Goal: Task Accomplishment & Management: Manage account settings

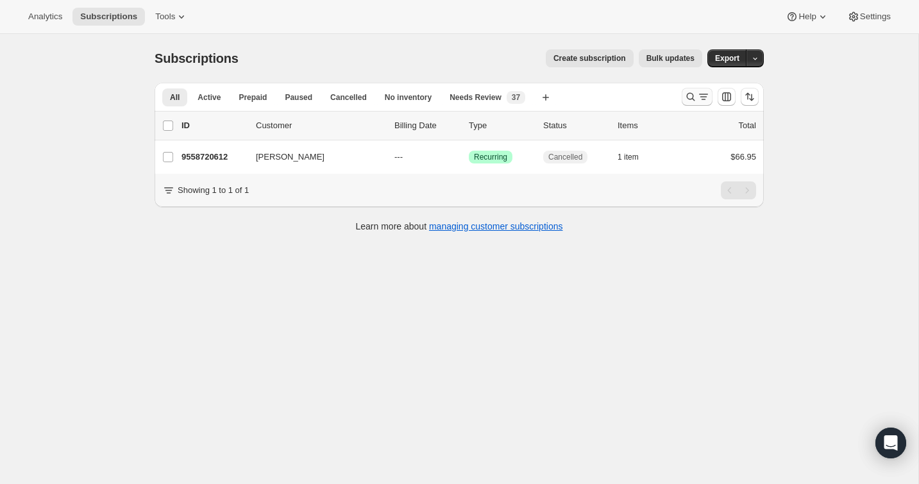
click at [690, 99] on icon "Search and filter results" at bounding box center [691, 97] width 8 height 8
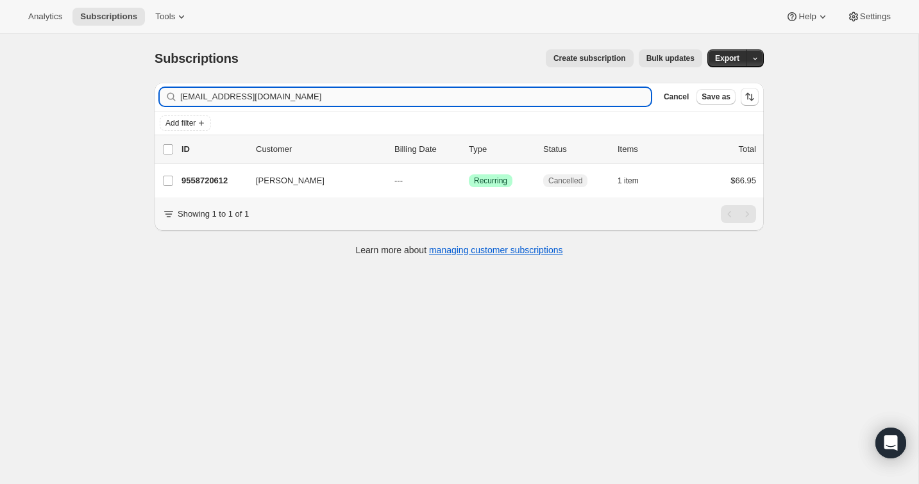
click at [611, 100] on input "[EMAIL_ADDRESS][DOMAIN_NAME]" at bounding box center [415, 97] width 471 height 18
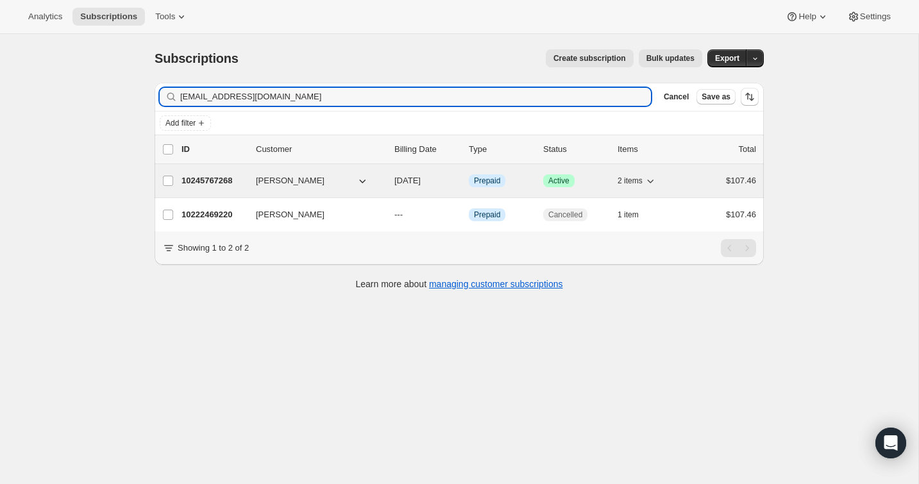
type input "[EMAIL_ADDRESS][DOMAIN_NAME]"
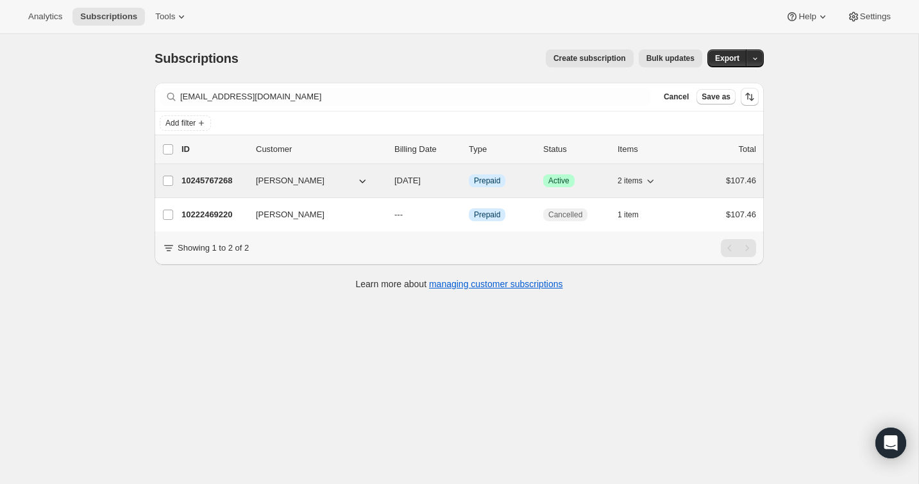
click at [693, 182] on div "$107.46" at bounding box center [724, 180] width 64 height 13
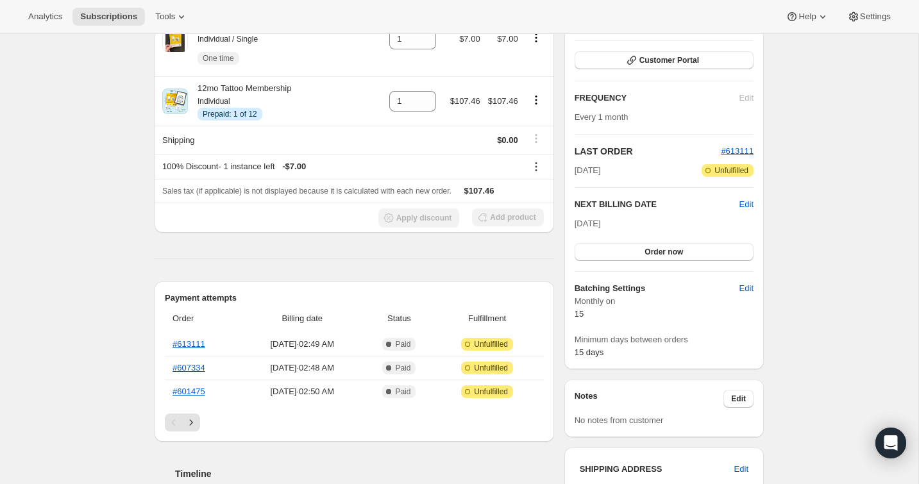
scroll to position [146, 0]
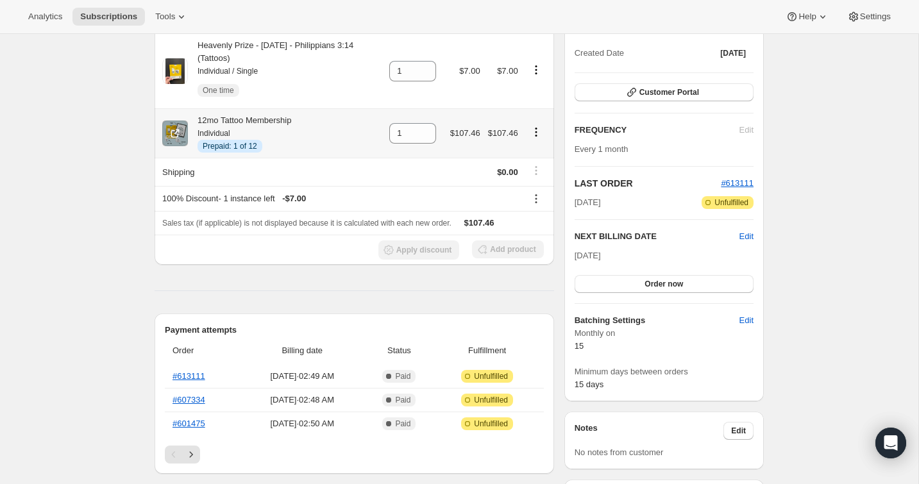
click at [533, 134] on icon "Product actions" at bounding box center [536, 132] width 13 height 13
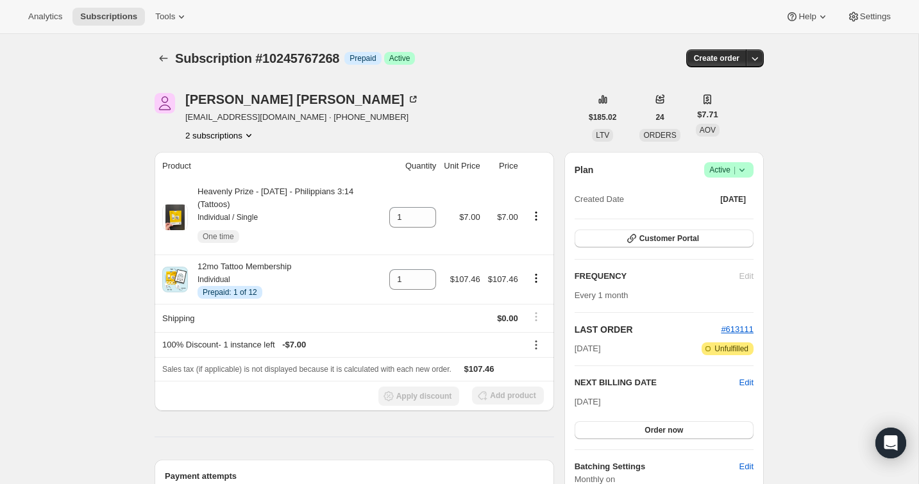
click at [221, 129] on button "2 subscriptions" at bounding box center [220, 135] width 70 height 13
click at [220, 159] on span "10222469220" at bounding box center [199, 159] width 51 height 10
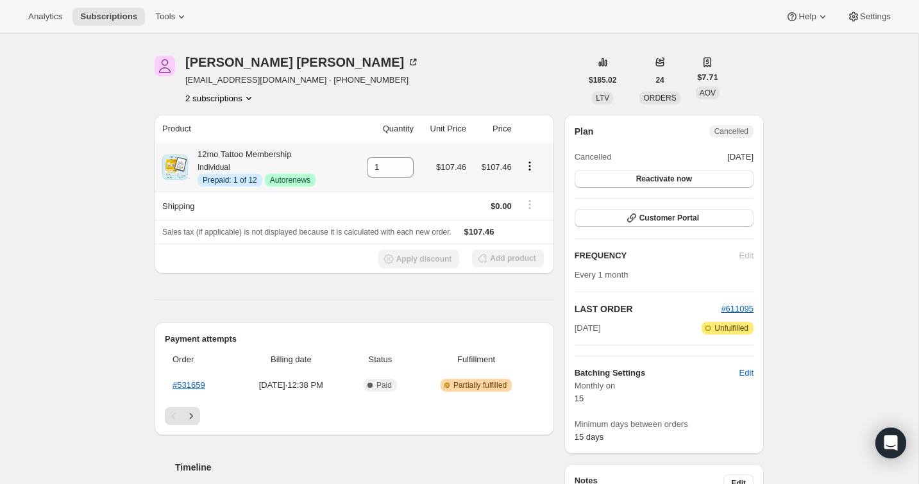
scroll to position [41, 0]
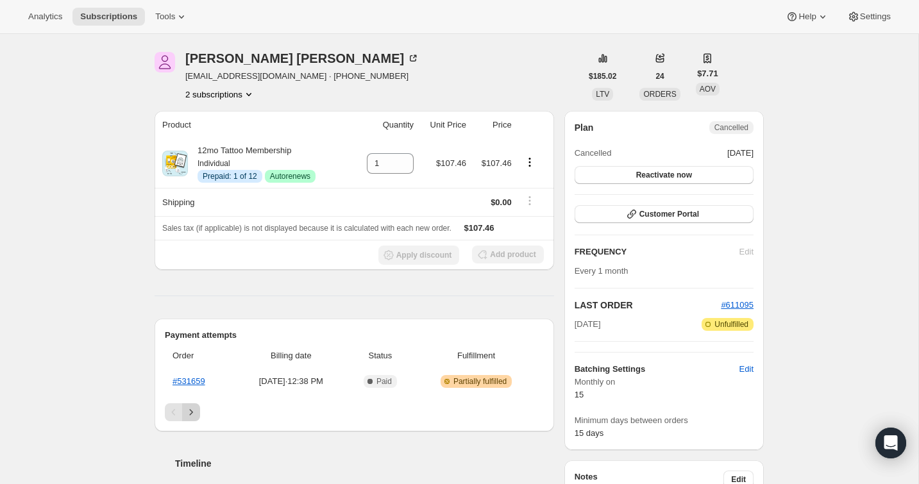
click at [194, 412] on icon "Next" at bounding box center [191, 412] width 13 height 13
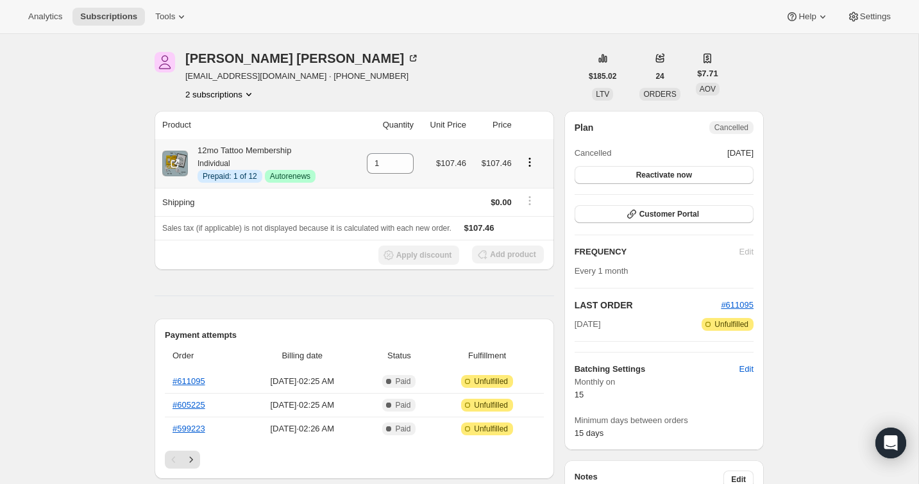
click at [530, 161] on icon "Product actions" at bounding box center [529, 162] width 13 height 13
click at [529, 187] on span "Disable Autorenew" at bounding box center [528, 187] width 69 height 10
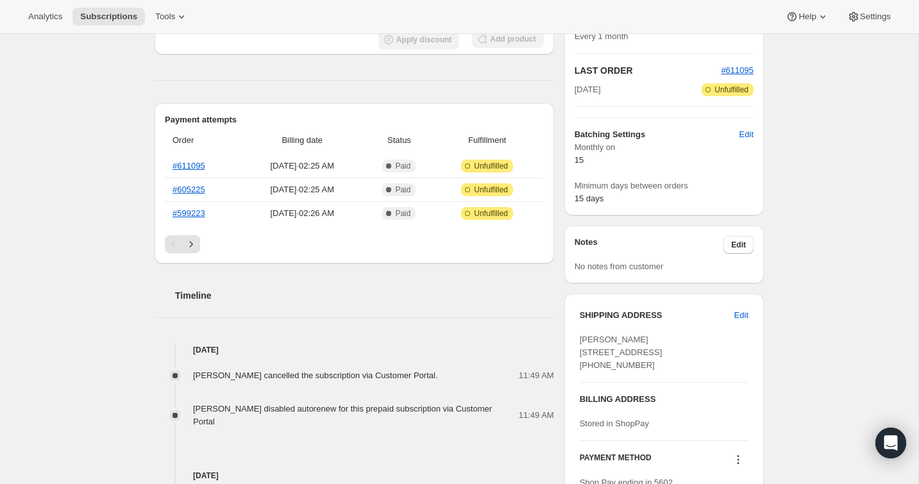
scroll to position [0, 0]
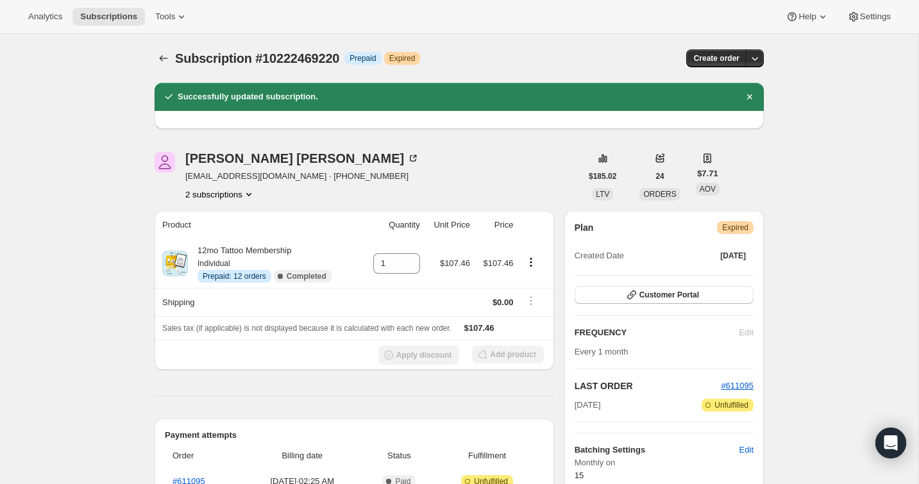
click at [213, 192] on button "2 subscriptions" at bounding box center [220, 194] width 70 height 13
click at [219, 238] on span "10245767268" at bounding box center [199, 240] width 51 height 10
